Goal: Task Accomplishment & Management: Manage account settings

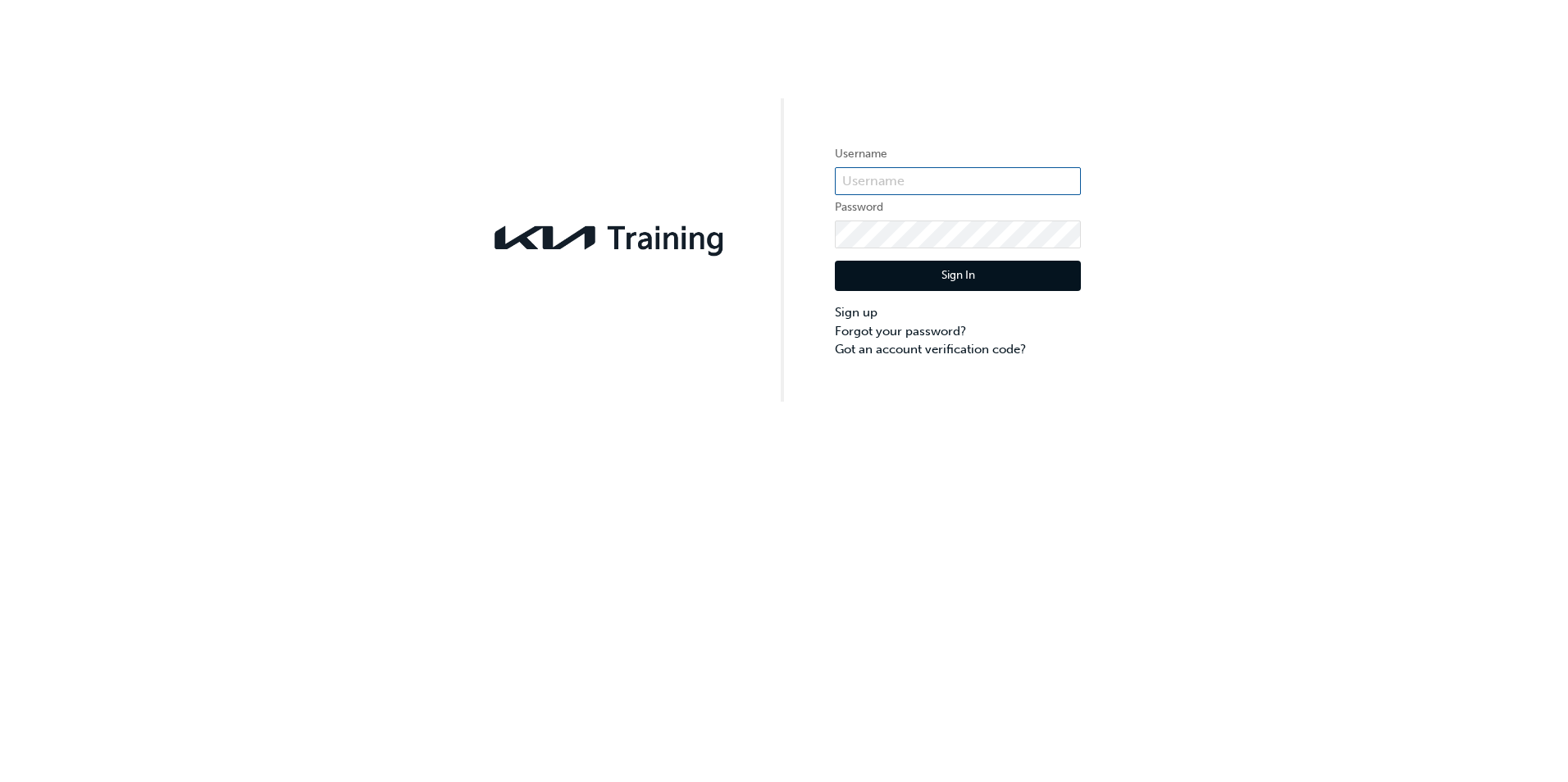
click at [923, 179] on input "text" at bounding box center [958, 180] width 246 height 28
type input "KAU84677G7"
click button "Sign In" at bounding box center [958, 275] width 246 height 31
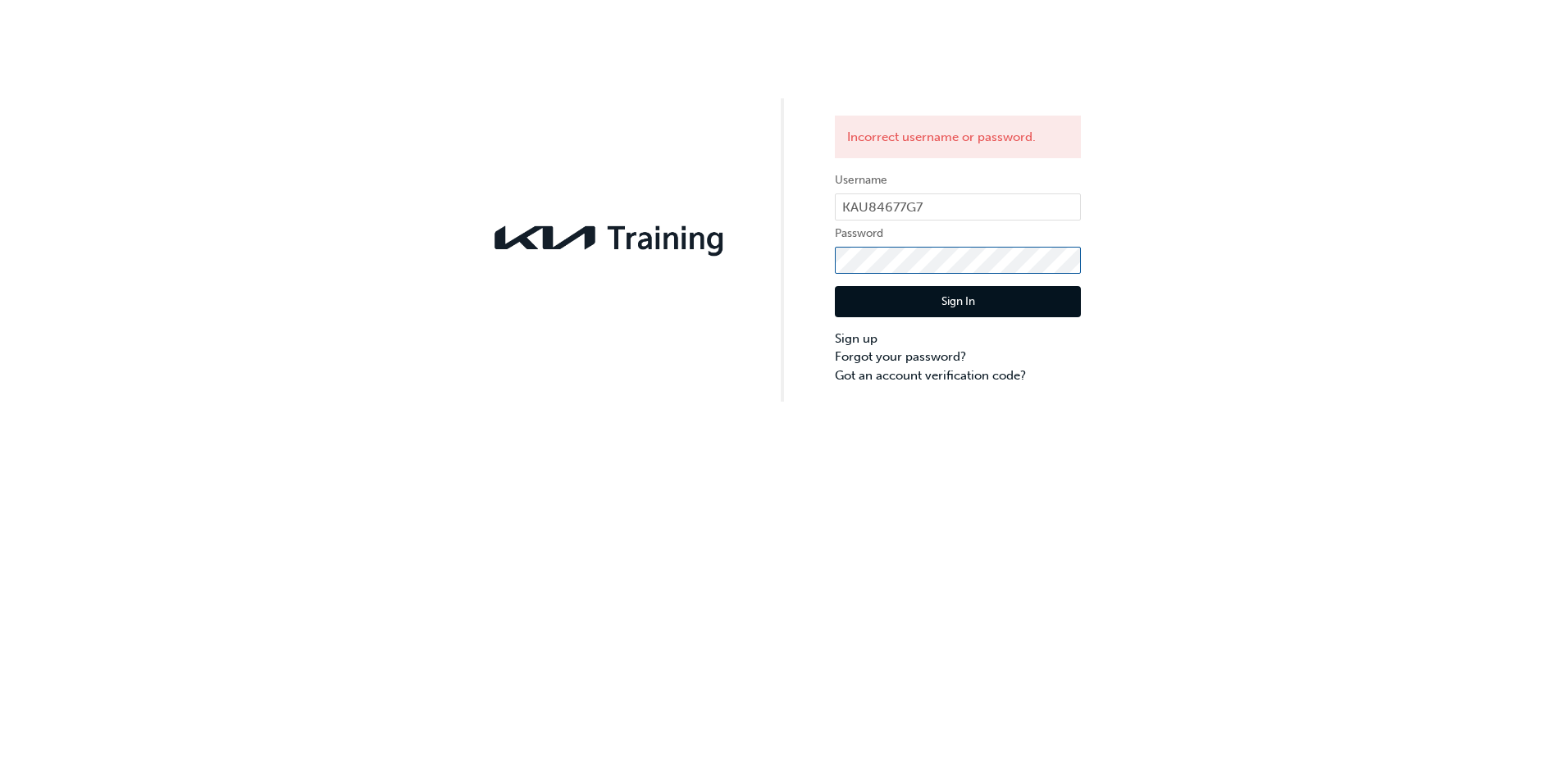
click button "Sign In" at bounding box center [958, 301] width 246 height 31
click at [957, 209] on input "KAU84677G7" at bounding box center [958, 207] width 246 height 28
click at [994, 211] on input "KAU84677G7" at bounding box center [958, 207] width 246 height 28
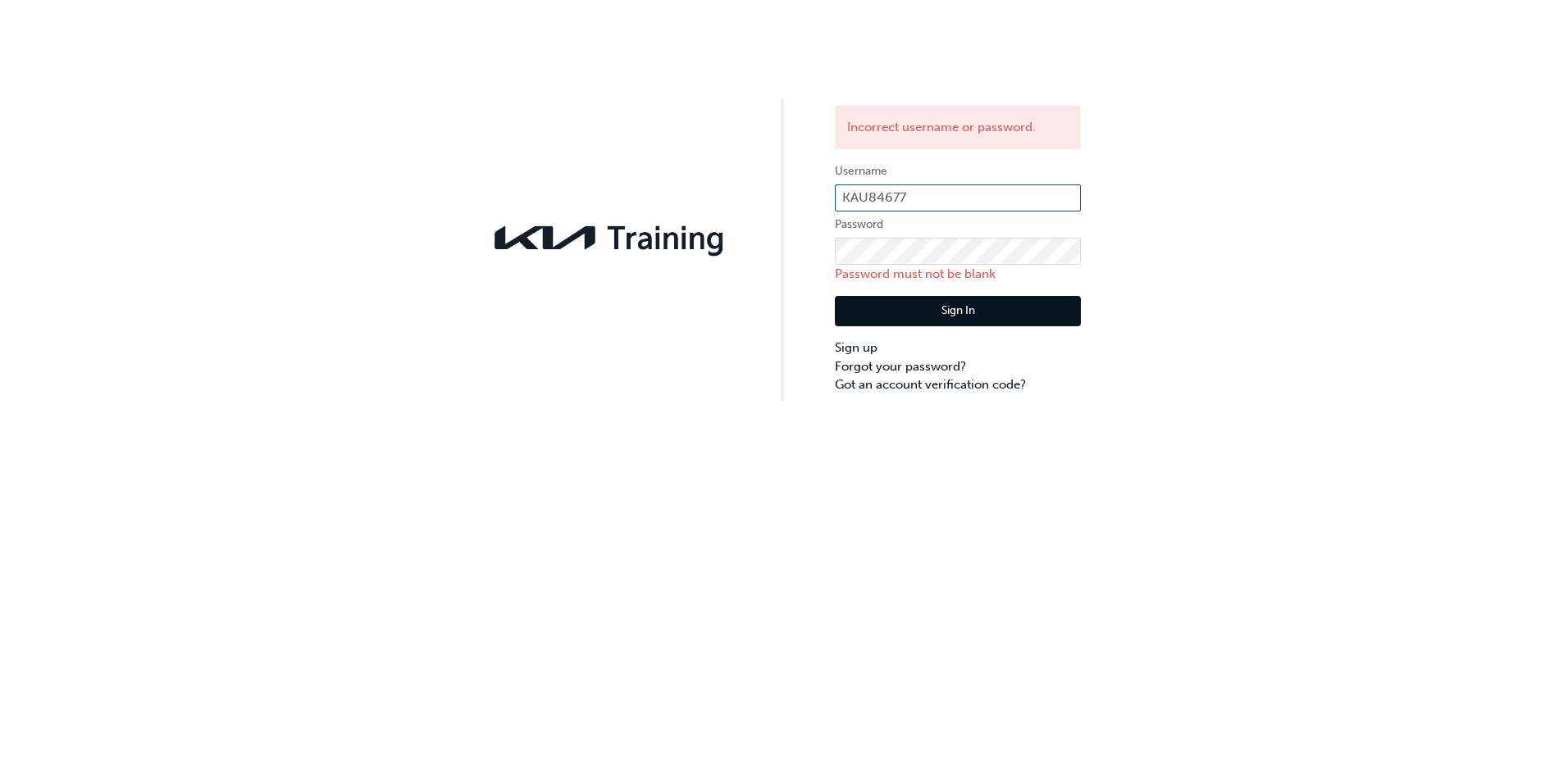
click at [981, 202] on input "KAU84677" at bounding box center [958, 198] width 246 height 28
type input "K"
type input "KAU84677G9"
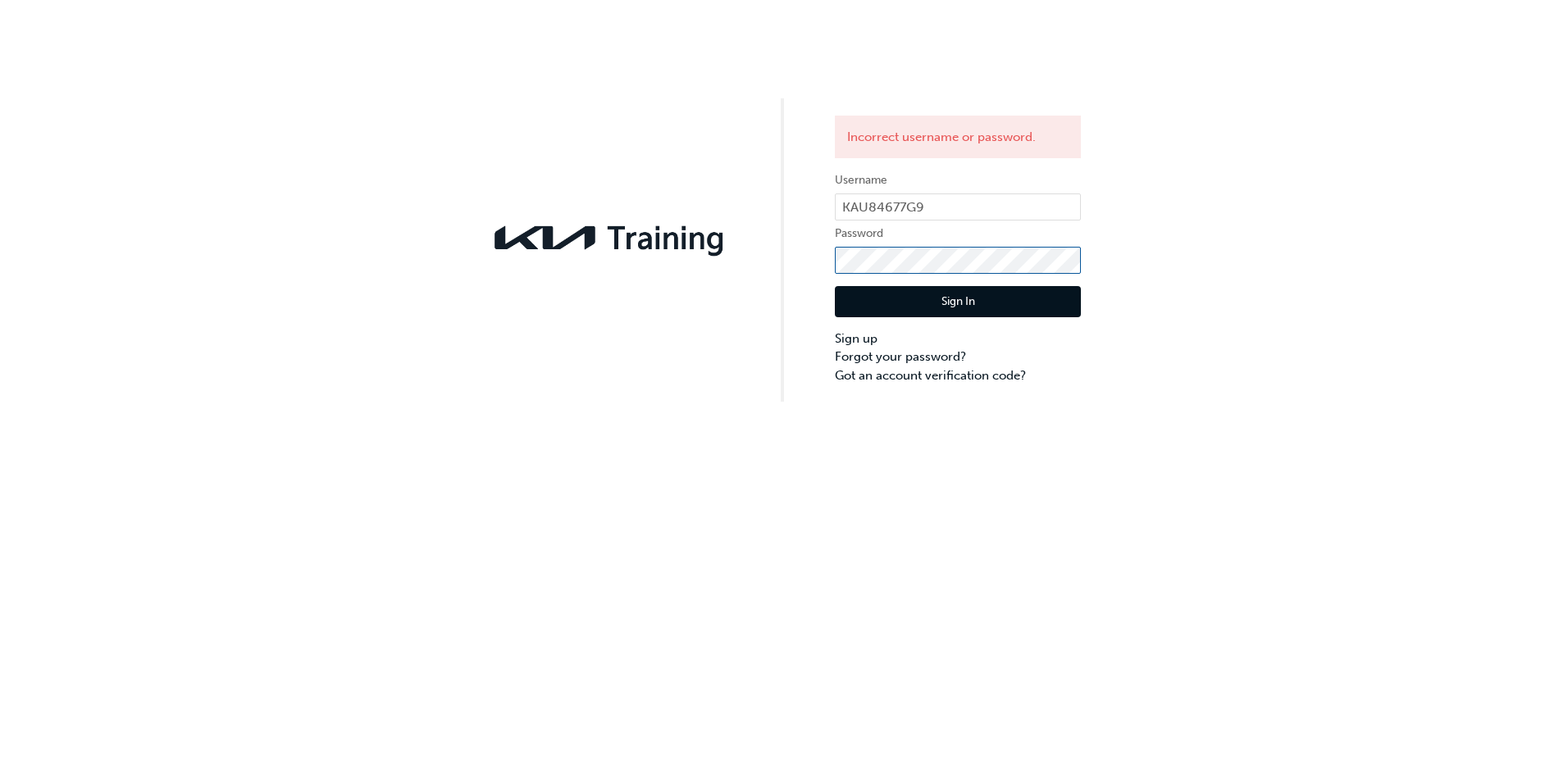
click button "Sign In" at bounding box center [958, 301] width 246 height 31
